Goal: Task Accomplishment & Management: Manage account settings

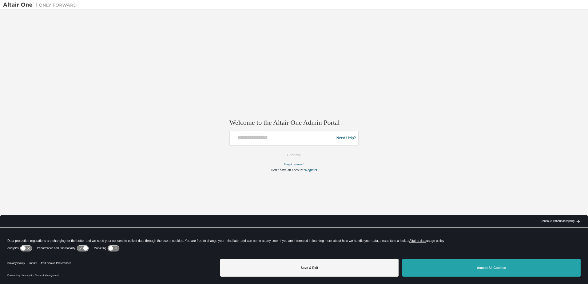
click at [431, 276] on button "Accept All Cookies" at bounding box center [491, 268] width 178 height 18
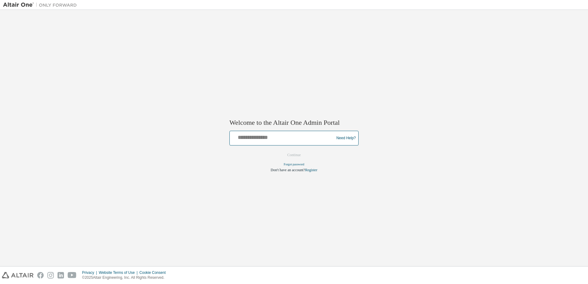
click at [265, 136] on input "text" at bounding box center [282, 137] width 101 height 9
type input "**********"
click at [281, 151] on button "Continue" at bounding box center [294, 155] width 26 height 9
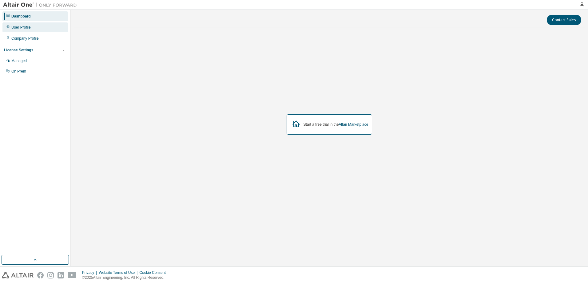
click at [25, 29] on div "User Profile" at bounding box center [20, 27] width 19 height 5
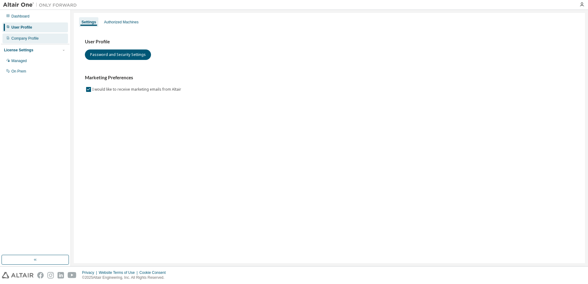
click at [25, 40] on div "Company Profile" at bounding box center [24, 38] width 27 height 5
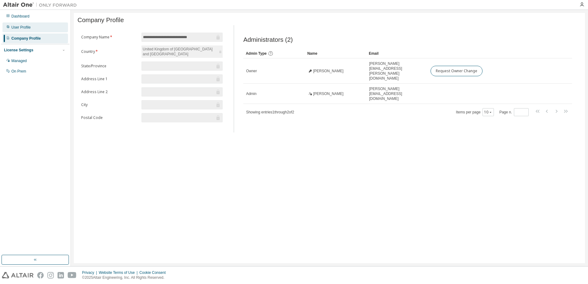
click at [21, 26] on div "User Profile" at bounding box center [20, 27] width 19 height 5
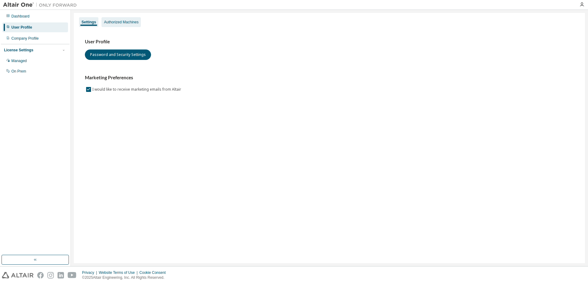
click at [120, 23] on div "Authorized Machines" at bounding box center [121, 22] width 34 height 5
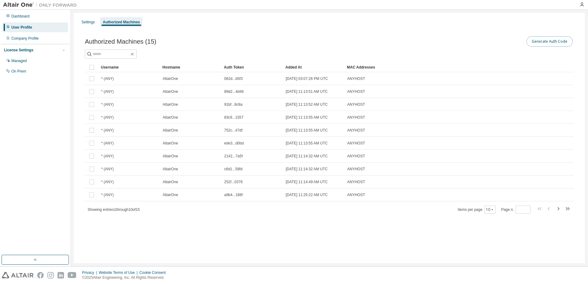
click at [551, 42] on button "Generate Auth Code" at bounding box center [550, 41] width 46 height 10
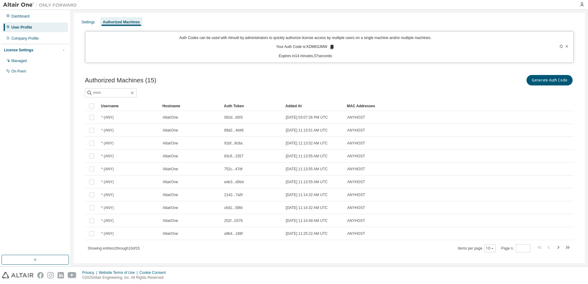
click at [331, 46] on icon at bounding box center [331, 47] width 3 height 4
